Goal: Task Accomplishment & Management: Use online tool/utility

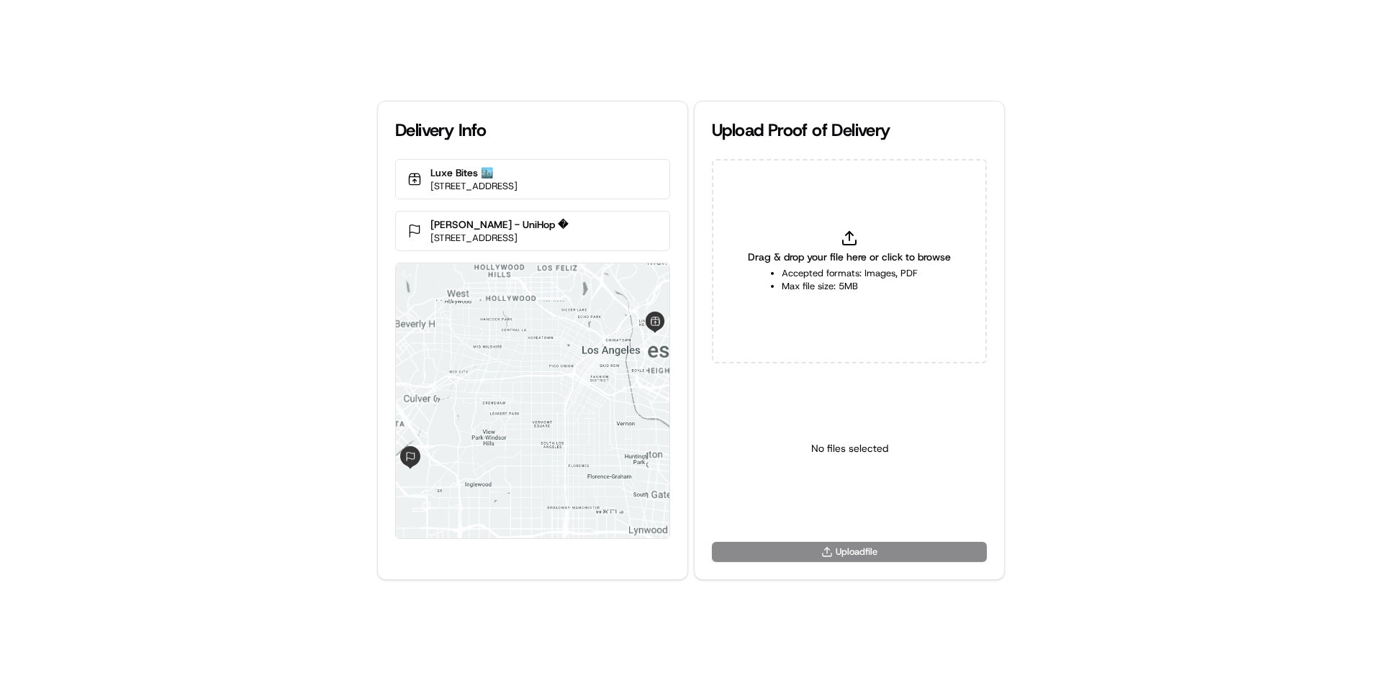
click at [917, 235] on div "Drag & drop your file here or click to browse Accepted formats: Images, PDF Max…" at bounding box center [849, 261] width 275 height 204
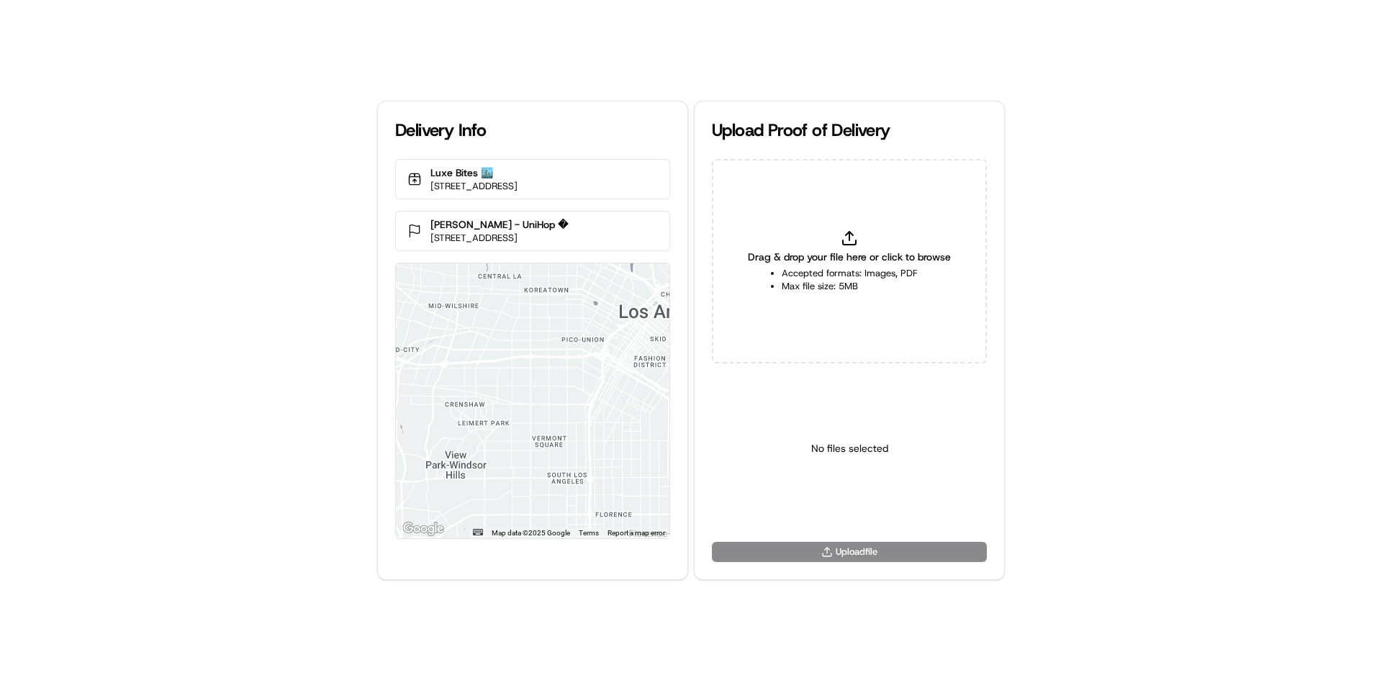
type input "C:\fakepath\WhatsApp Image 2025-03-19 at 11.18.11_b25f7788.jpg"
click at [820, 512] on html "Delivery Info Luxe Bites 🏙️ 3317 N Mission Rd k1, Los Angeles, CA 90031, USA El…" at bounding box center [691, 340] width 1382 height 680
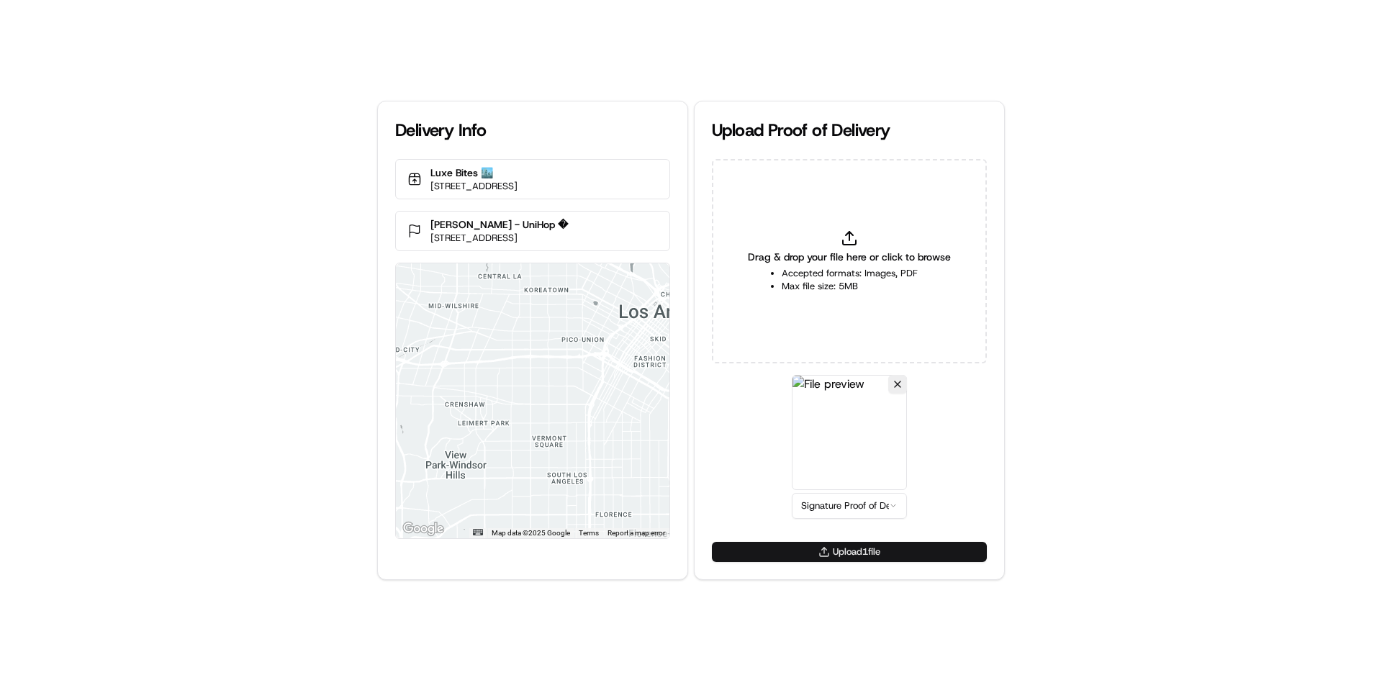
click at [850, 552] on button "Upload 1 file" at bounding box center [849, 552] width 275 height 20
